Goal: Transaction & Acquisition: Purchase product/service

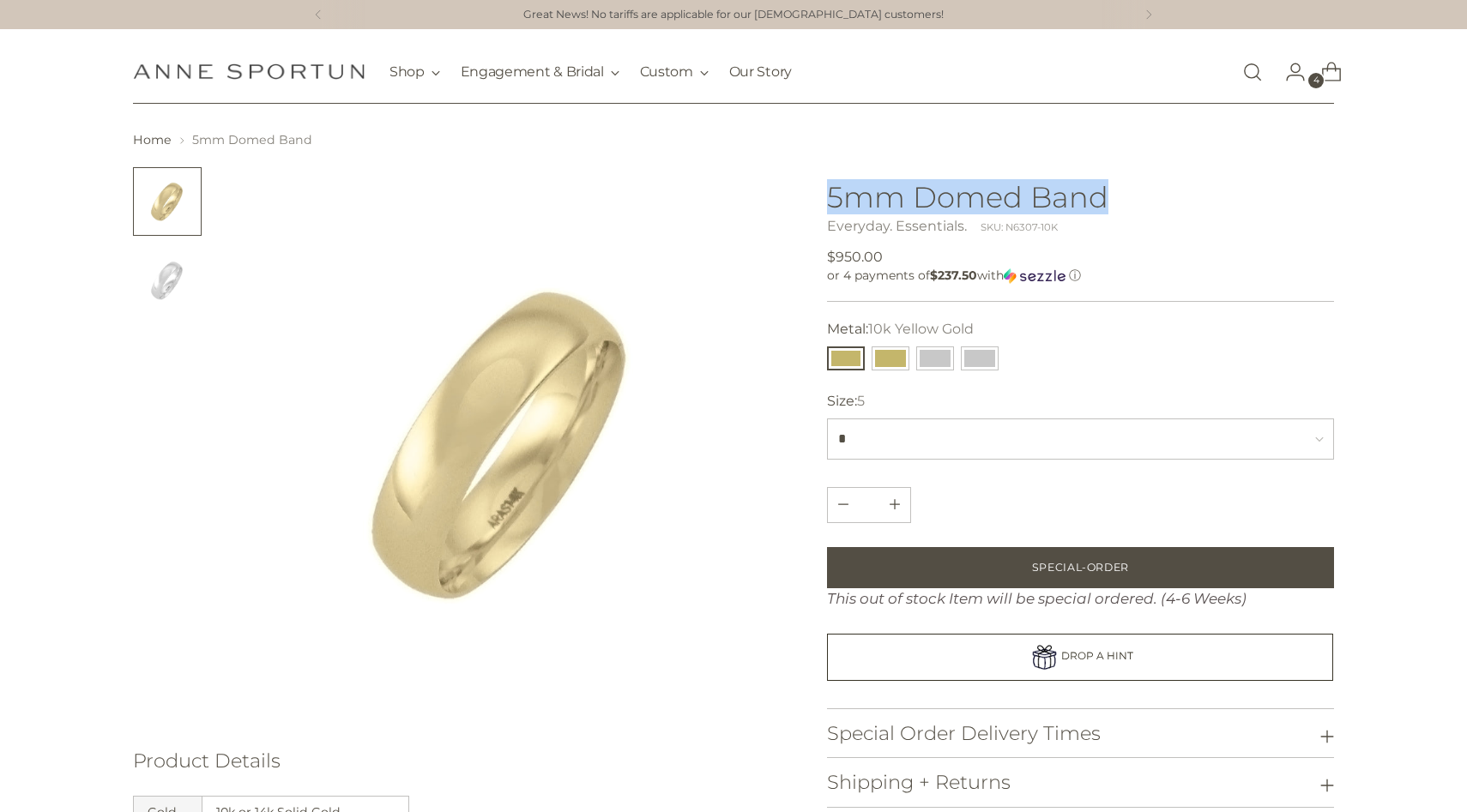
click at [1246, 80] on link "Open search modal" at bounding box center [1252, 71] width 34 height 34
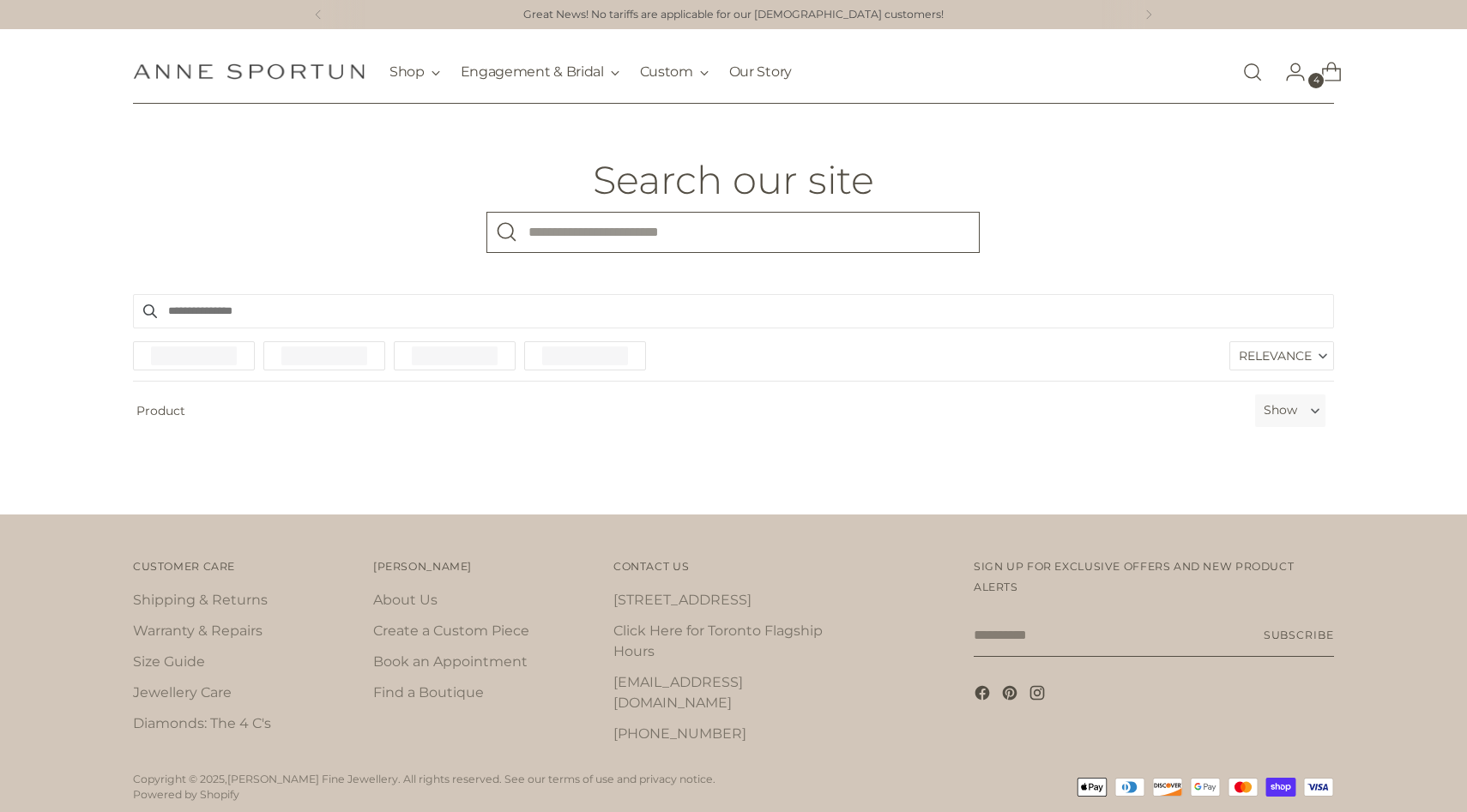
click at [695, 241] on input "What are you looking for?" at bounding box center [732, 232] width 493 height 41
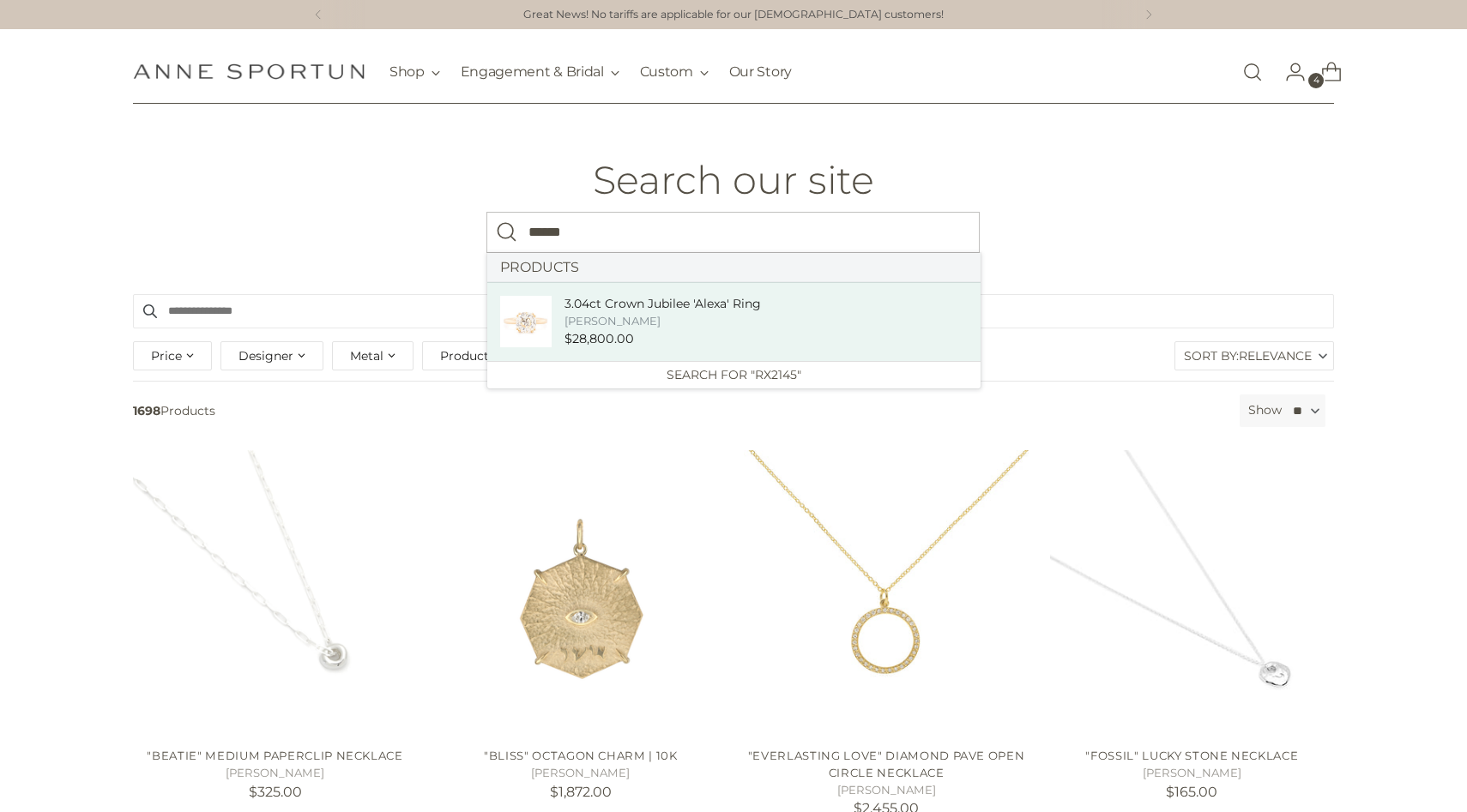
click at [728, 289] on link "3.04ct Crown Jubilee 'Alexa' Ring Anne Sportun $28,800.00" at bounding box center [733, 322] width 493 height 79
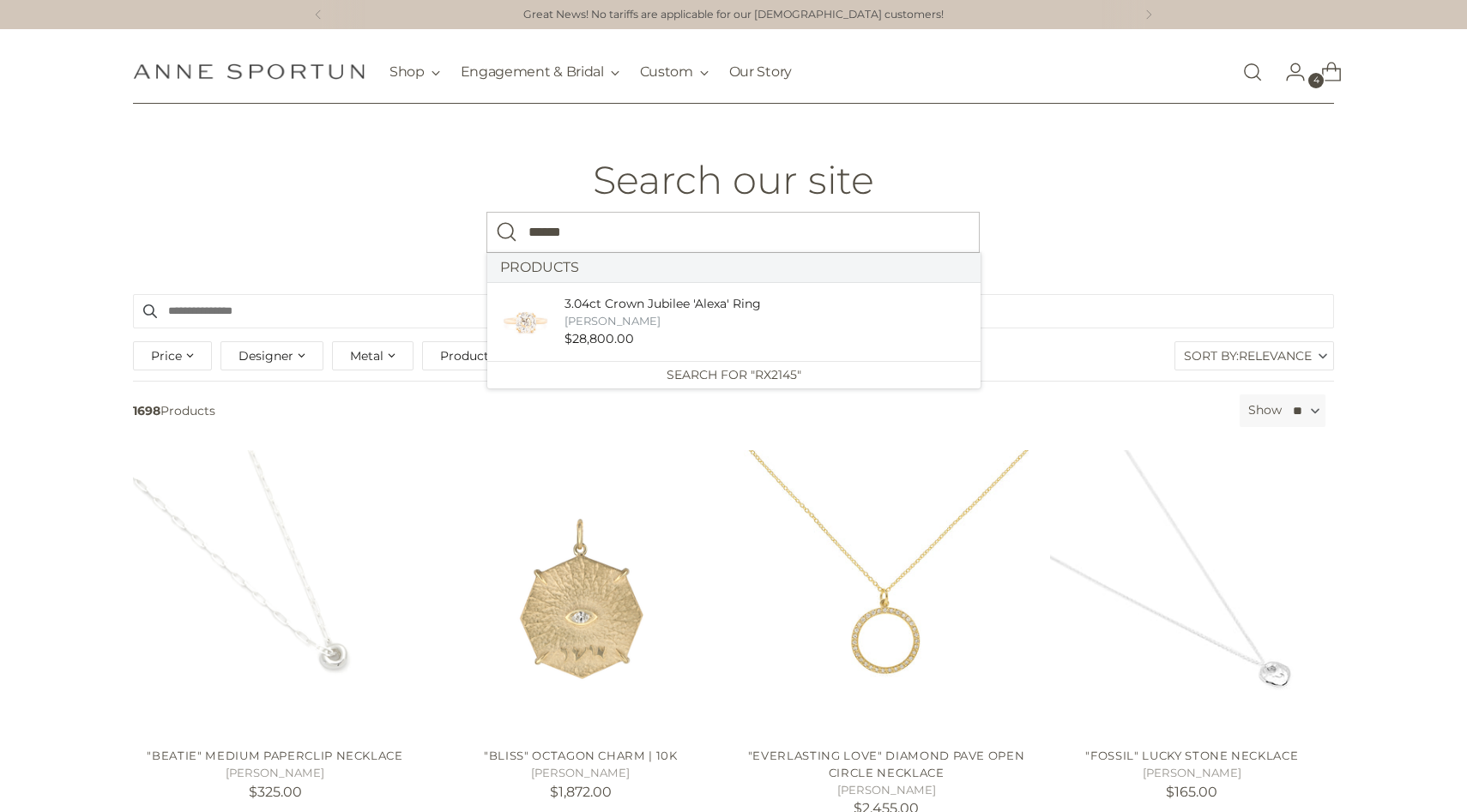
type input "******"
